Goal: Information Seeking & Learning: Learn about a topic

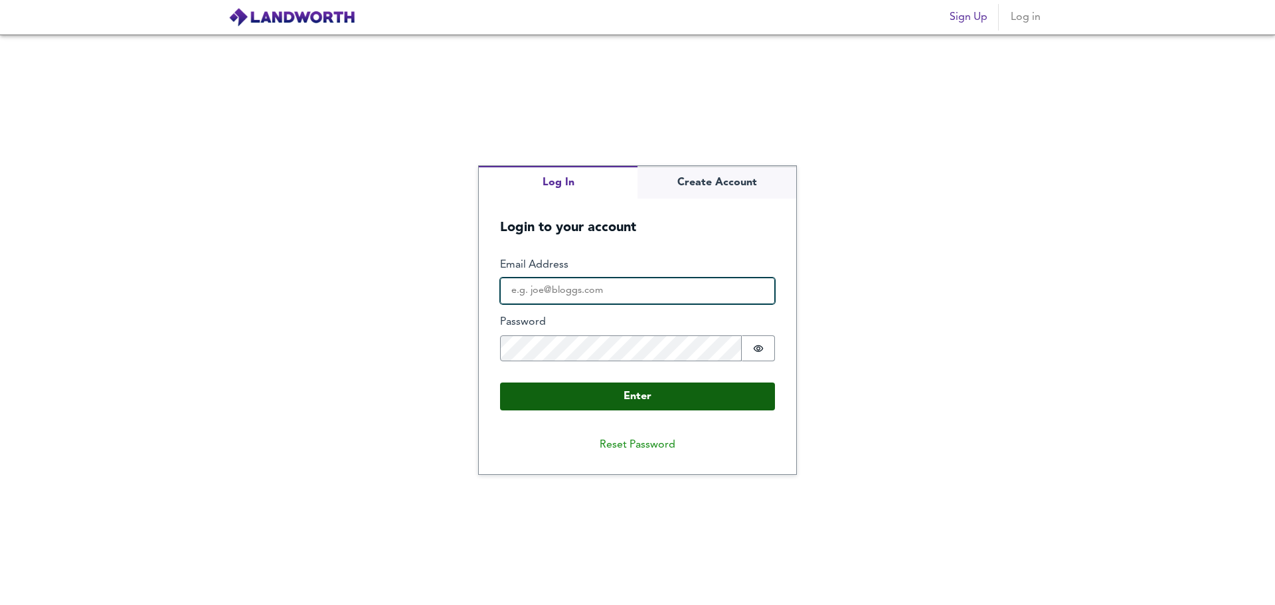
type input "[EMAIL_ADDRESS][DOMAIN_NAME]"
click at [631, 398] on button "Enter" at bounding box center [637, 396] width 275 height 28
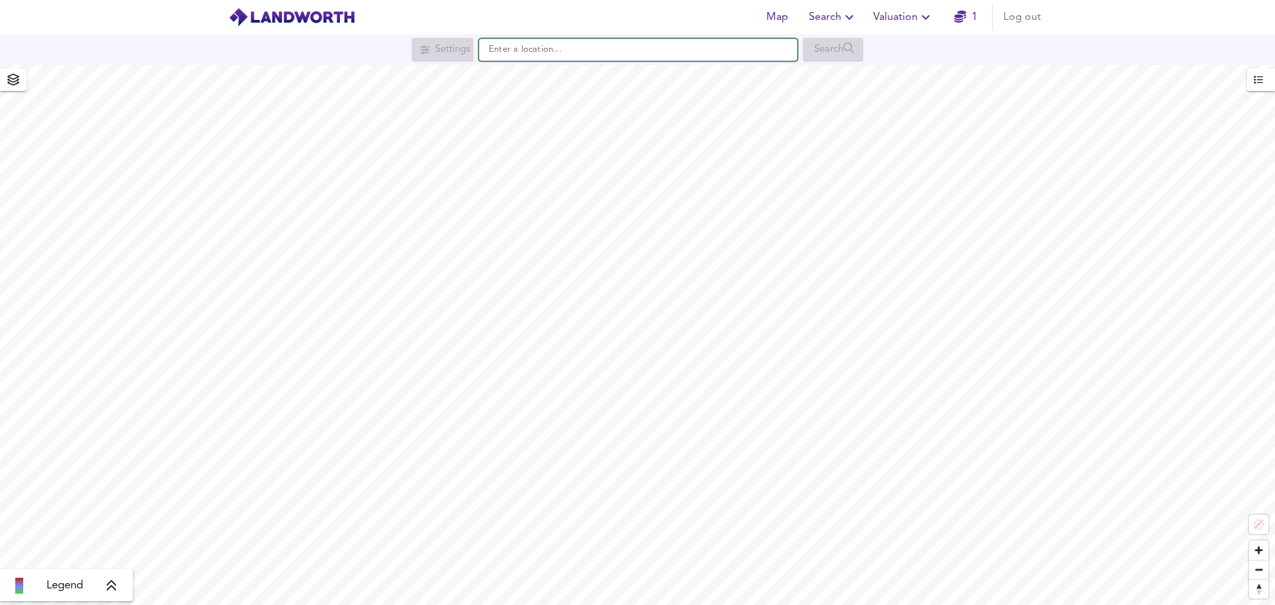
click at [614, 58] on input "text" at bounding box center [638, 50] width 319 height 23
paste input "WA2 0JZ"
click at [821, 62] on div "Search" at bounding box center [833, 50] width 60 height 24
click at [686, 70] on div "WA2 [STREET_ADDRESS]" at bounding box center [635, 75] width 305 height 13
type input "[STREET_ADDRESS]"
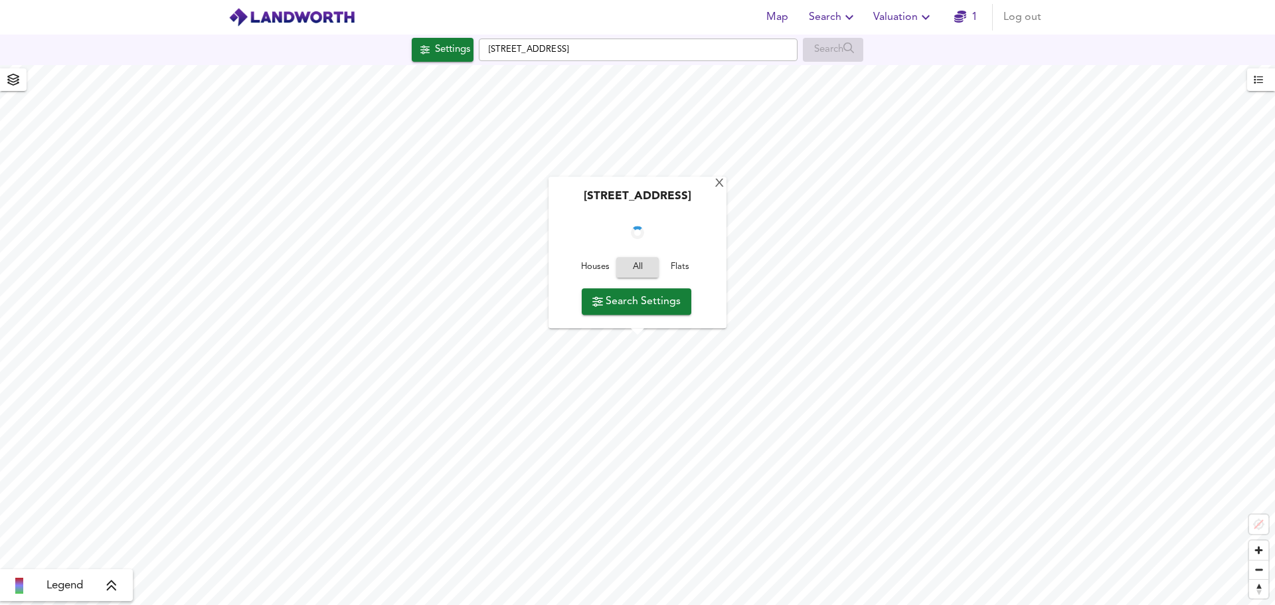
checkbox input "false"
checkbox input "true"
click at [726, 178] on div "X" at bounding box center [723, 184] width 11 height 13
click at [17, 593] on li at bounding box center [19, 593] width 8 height 0
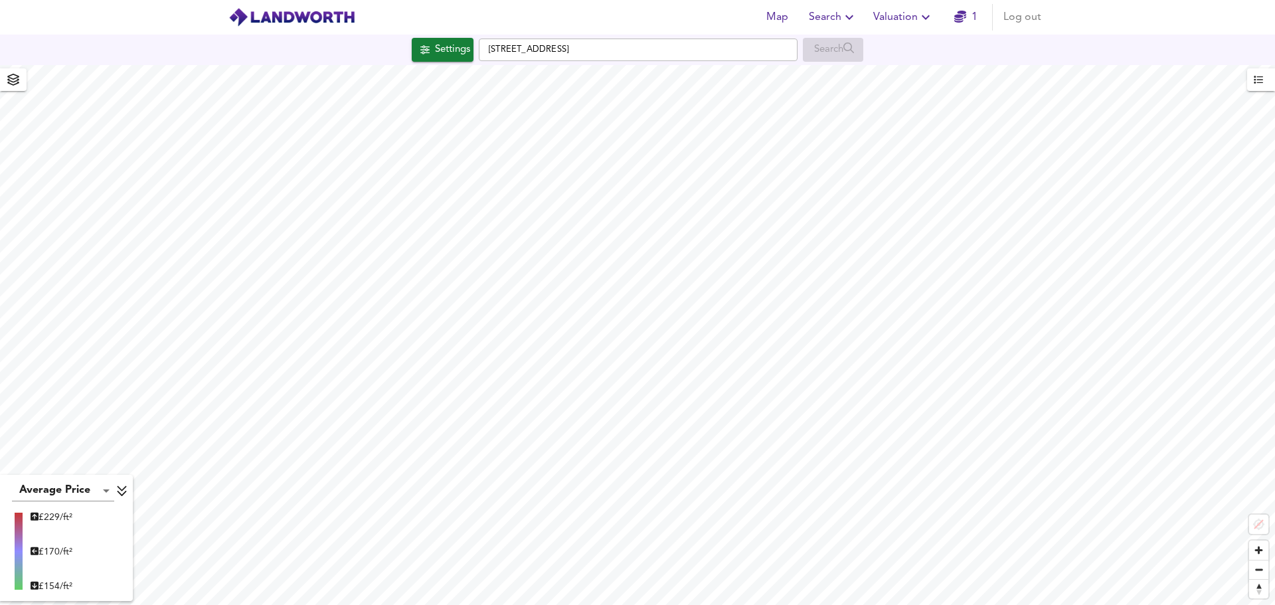
click at [126, 492] on icon at bounding box center [121, 491] width 9 height 11
click at [19, 82] on span "button" at bounding box center [13, 79] width 21 height 19
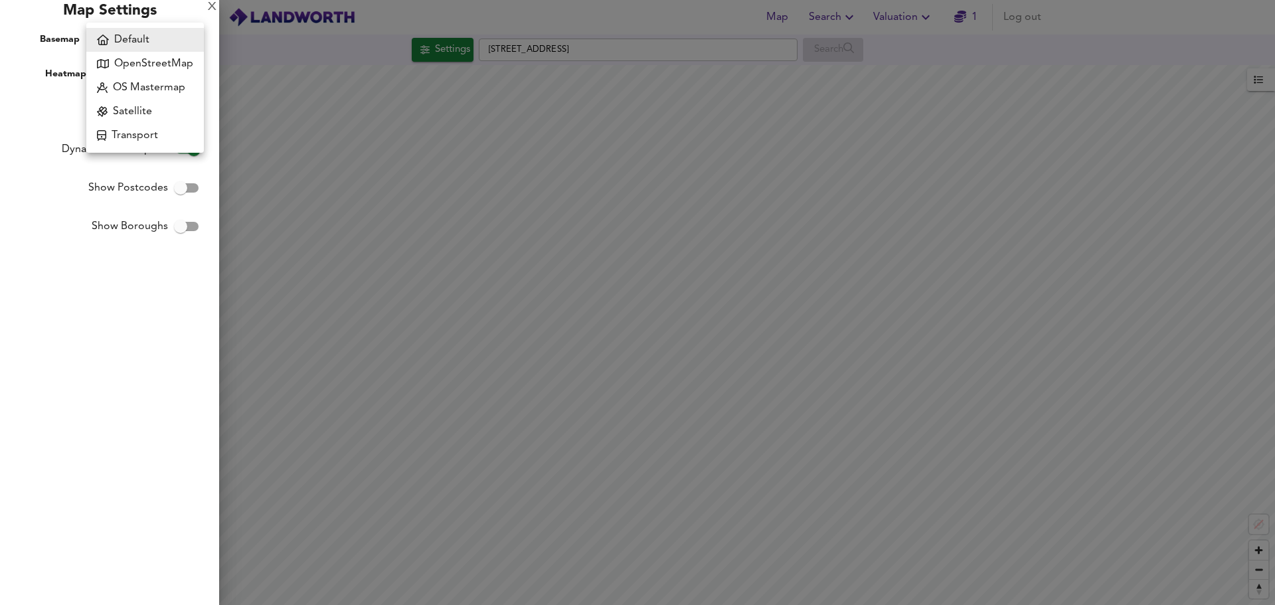
click at [184, 42] on body "Map Search Valuation 1 Log out Settings [GEOGRAPHIC_DATA] 0JZ Search Legend UK …" at bounding box center [637, 302] width 1275 height 605
click at [184, 42] on li "Default" at bounding box center [145, 40] width 118 height 24
click at [619, 13] on div at bounding box center [637, 302] width 1275 height 605
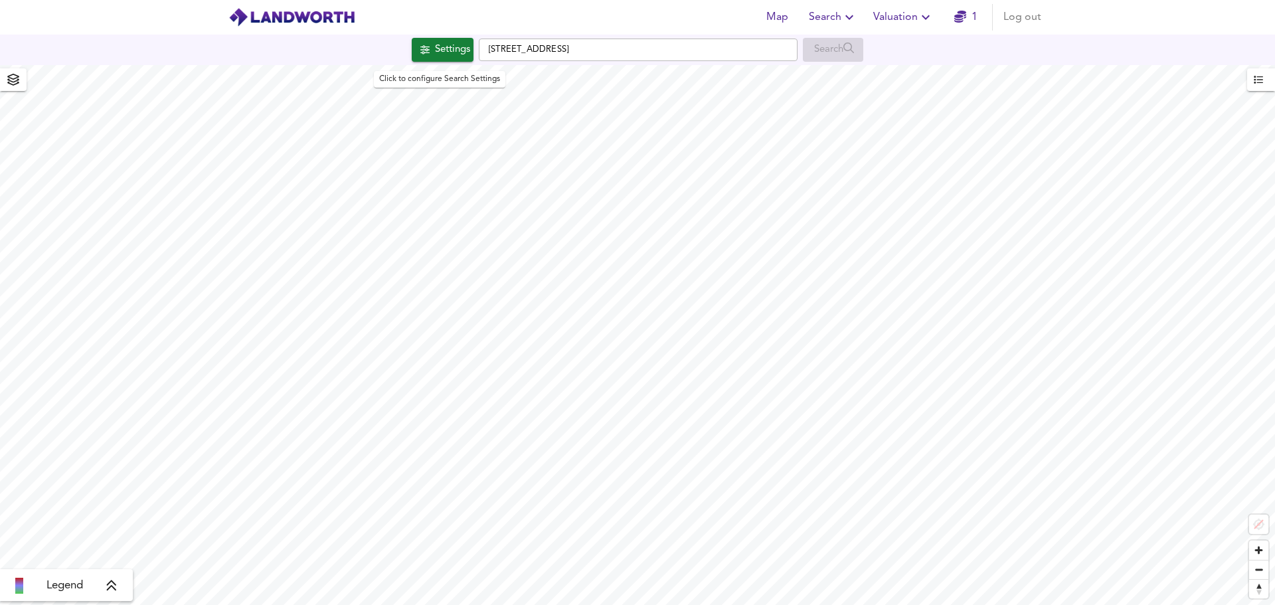
click at [445, 53] on div "Settings" at bounding box center [452, 49] width 35 height 17
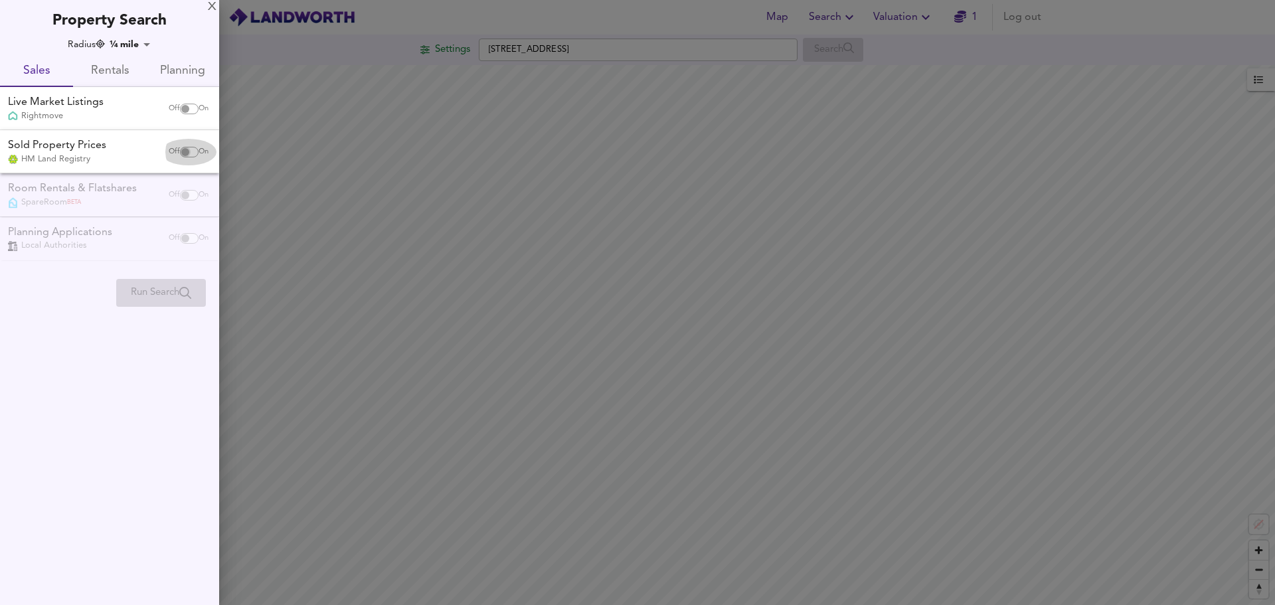
click at [190, 151] on input "checkbox" at bounding box center [185, 152] width 32 height 11
checkbox input "true"
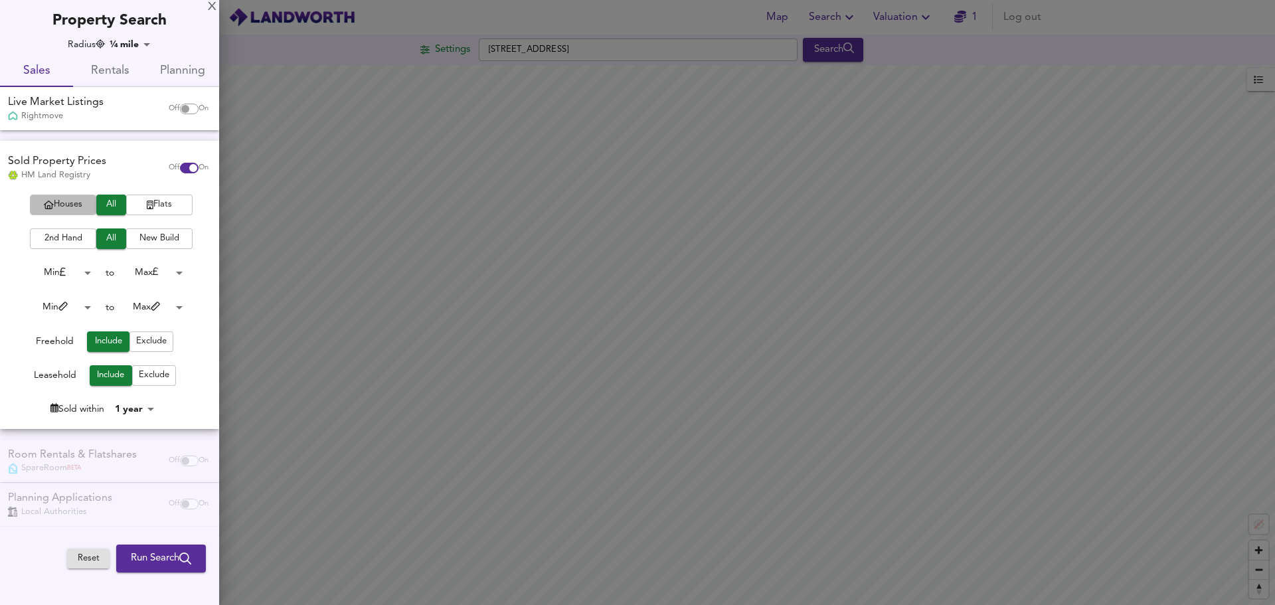
click at [78, 202] on span "Houses" at bounding box center [63, 204] width 53 height 15
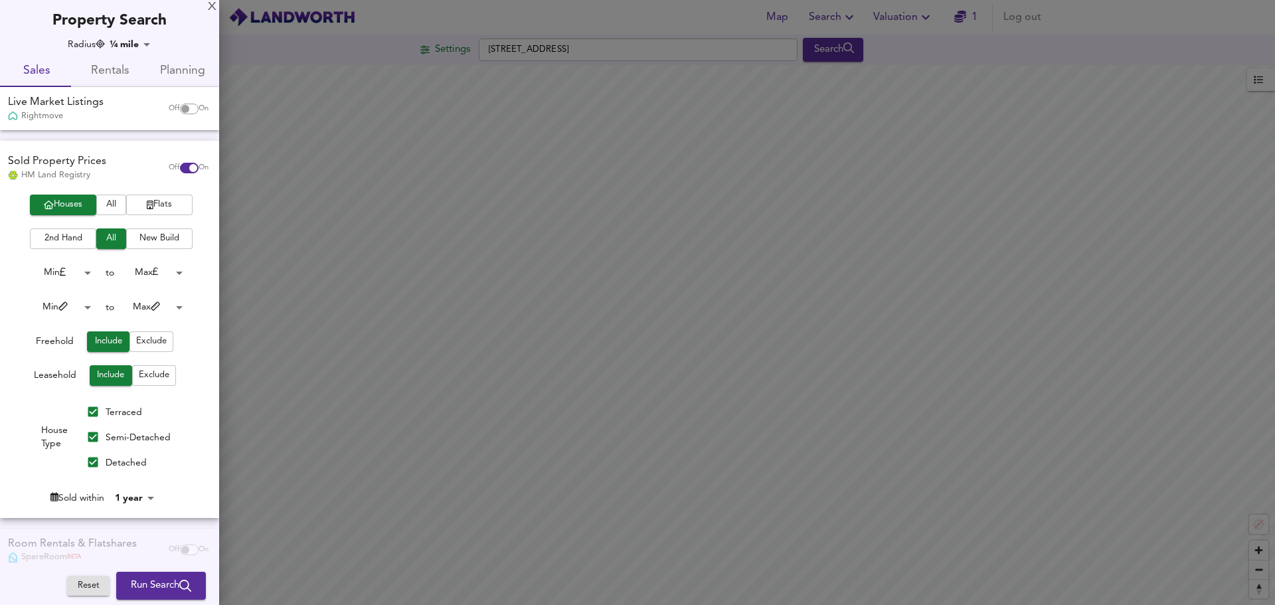
click at [70, 239] on span "2nd Hand" at bounding box center [63, 238] width 53 height 15
click at [91, 439] on input "Semi-Detached" at bounding box center [92, 436] width 25 height 25
checkbox input "false"
click at [88, 461] on input "Detached" at bounding box center [92, 461] width 25 height 25
checkbox input "false"
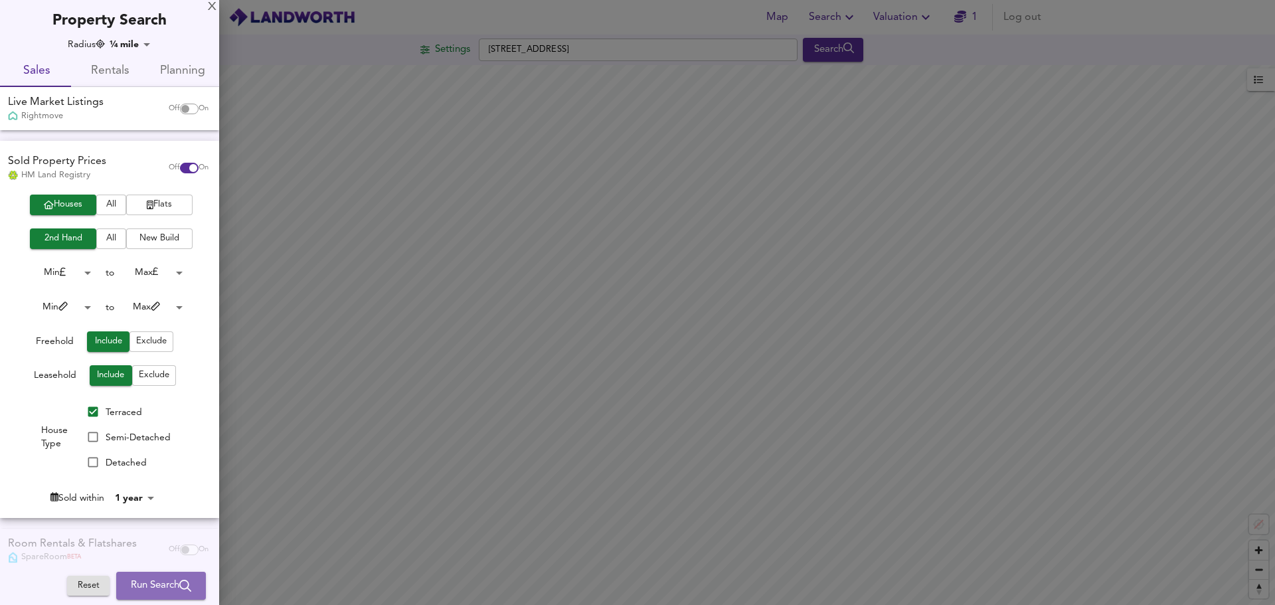
click at [163, 582] on span "Run Search" at bounding box center [161, 585] width 60 height 17
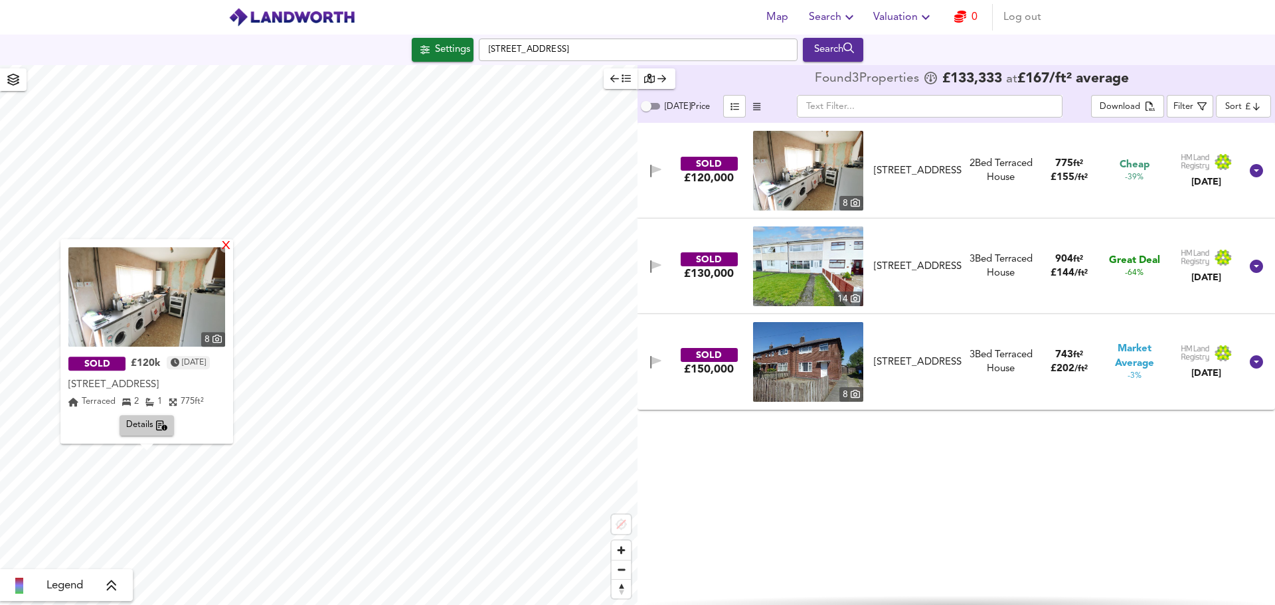
click at [232, 246] on div "X" at bounding box center [225, 246] width 11 height 13
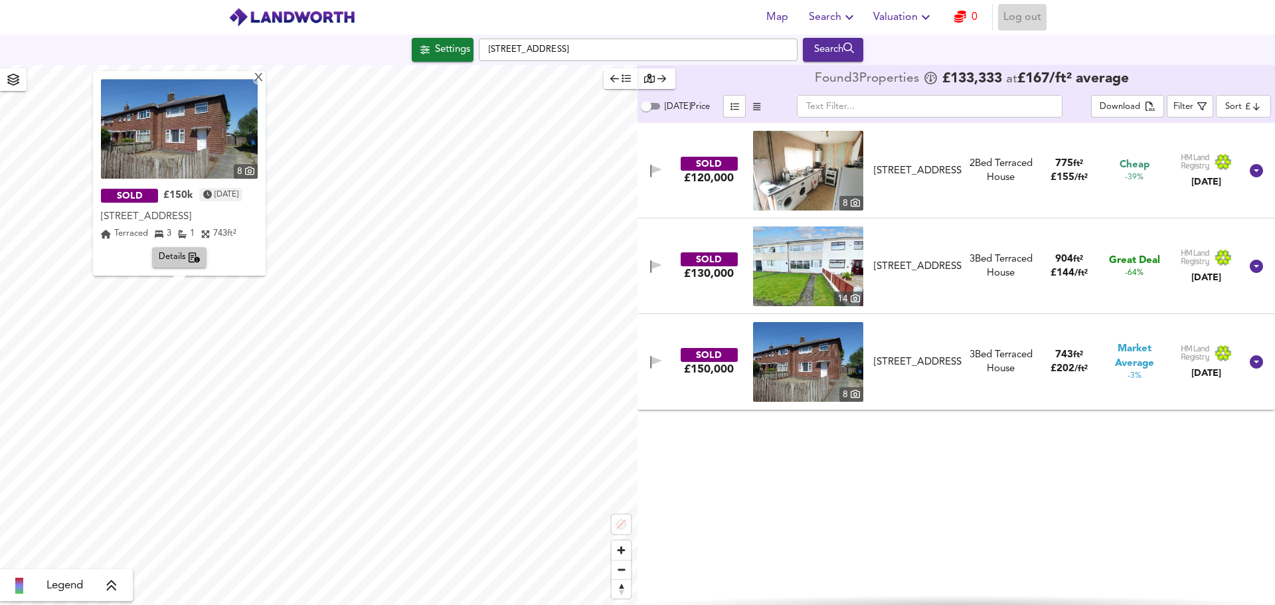
drag, startPoint x: 1016, startPoint y: 15, endPoint x: 1044, endPoint y: 2, distance: 30.6
click at [1017, 15] on span "Log out" at bounding box center [1022, 17] width 38 height 19
